Goal: Task Accomplishment & Management: Complete application form

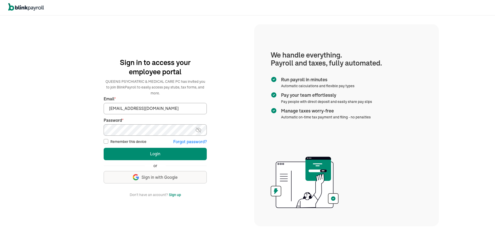
click at [155, 177] on span "Sign in with Google" at bounding box center [159, 177] width 36 height 6
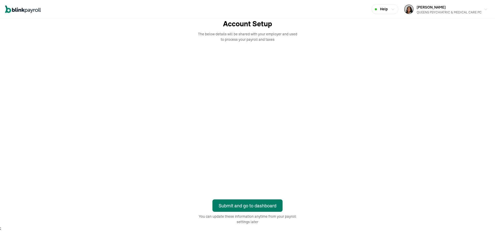
click at [246, 204] on div "Submit and go to dashboard" at bounding box center [247, 205] width 58 height 7
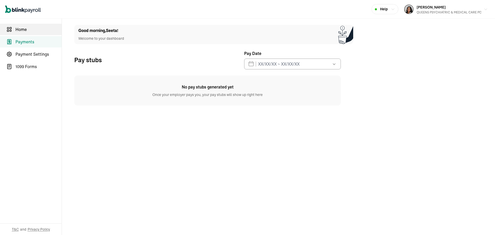
click at [23, 32] on span "Home" at bounding box center [38, 29] width 46 height 6
select select "2025"
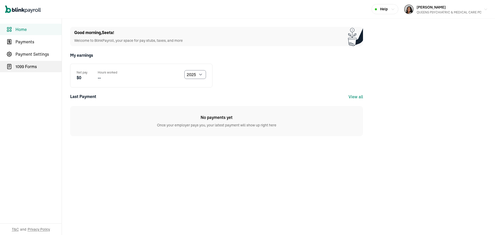
click at [17, 69] on span "1099 Forms" at bounding box center [38, 66] width 46 height 6
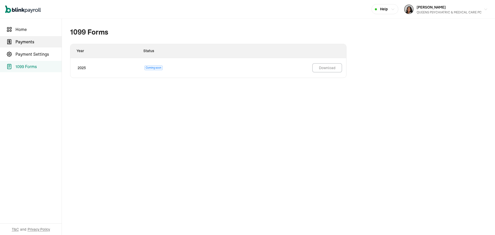
click at [26, 43] on span "Payments" at bounding box center [38, 42] width 46 height 6
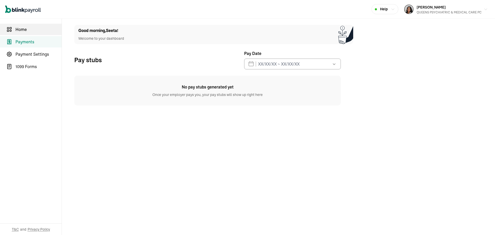
click at [29, 31] on span "Home" at bounding box center [38, 29] width 46 height 6
select select "2025"
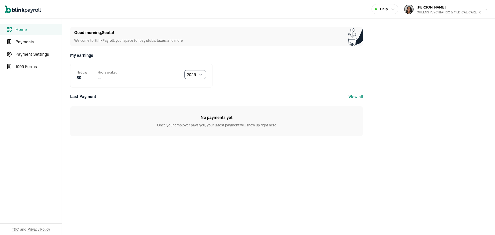
click at [473, 12] on div "QUEENS PSYCHIATRIC & MEDICAL CARE PC" at bounding box center [448, 12] width 65 height 5
click at [433, 12] on div "QUEENS PSYCHIATRIC & MEDICAL CARE PC" at bounding box center [448, 12] width 65 height 5
